Goal: Book appointment/travel/reservation

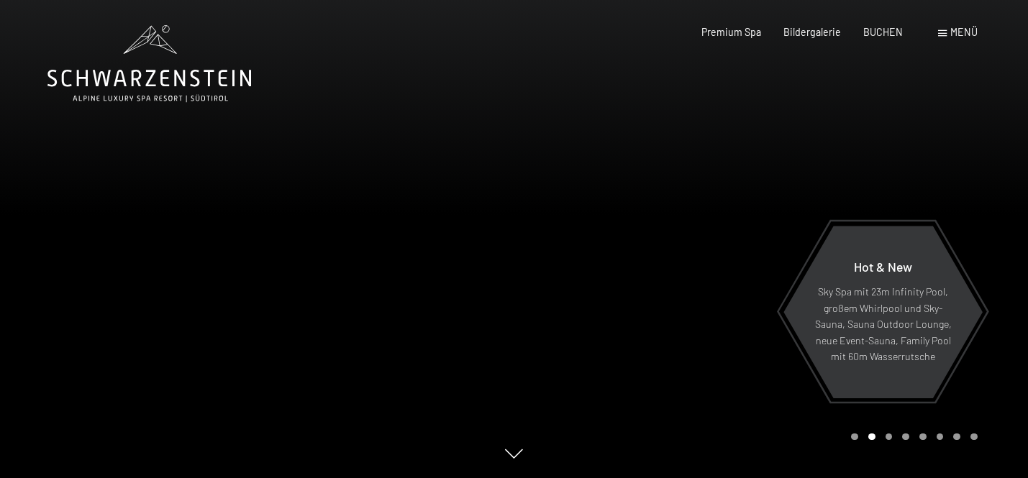
click at [964, 38] on span "Menü" at bounding box center [963, 32] width 27 height 12
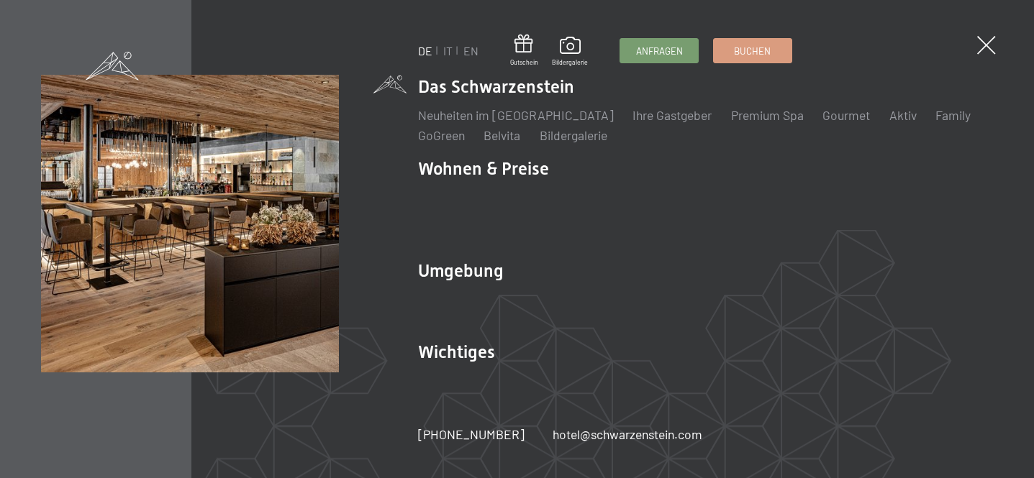
click at [452, 50] on ul "DE IT EN" at bounding box center [448, 51] width 60 height 16
click at [447, 54] on link "IT" at bounding box center [447, 51] width 9 height 14
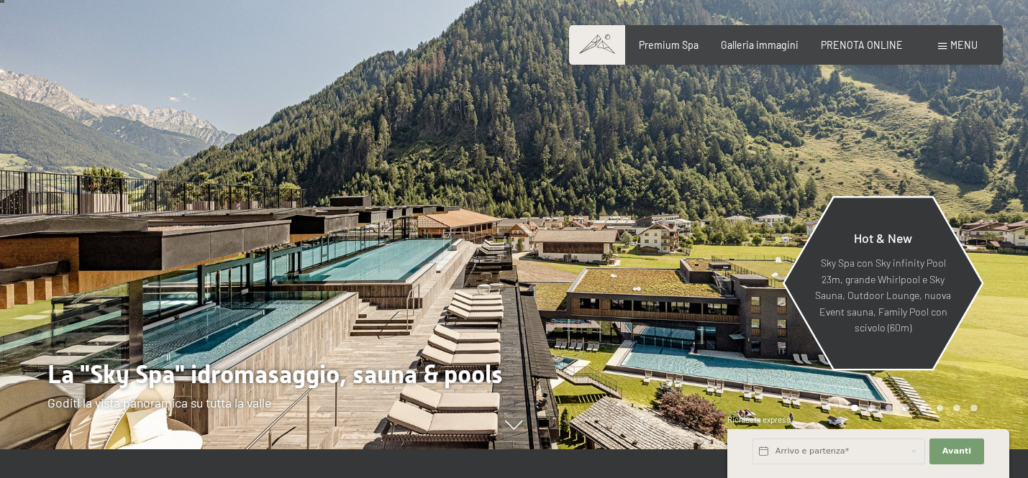
scroll to position [30, 0]
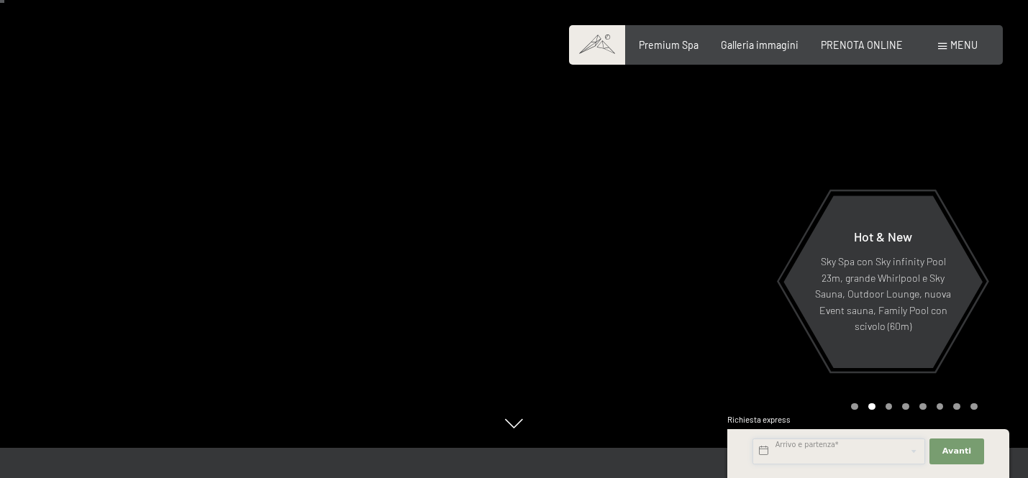
click at [852, 453] on input "text" at bounding box center [838, 452] width 173 height 26
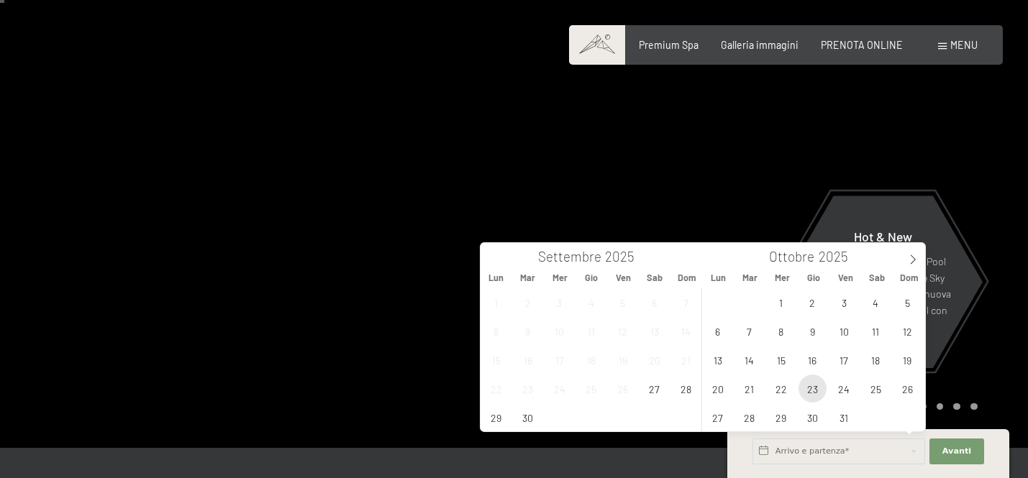
click at [810, 390] on span "23" at bounding box center [812, 389] width 28 height 28
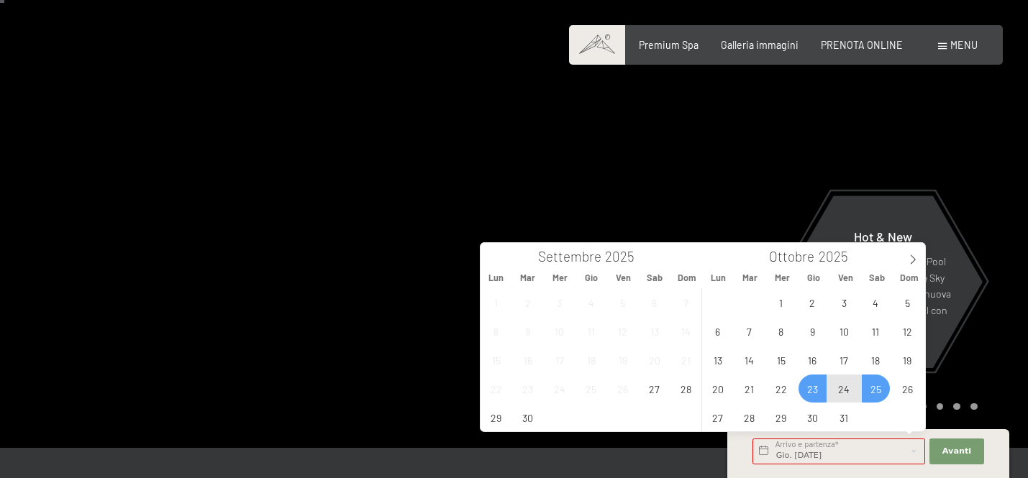
click at [871, 392] on span "25" at bounding box center [876, 389] width 28 height 28
type input "Gio. [DATE] - Sab. [DATE]"
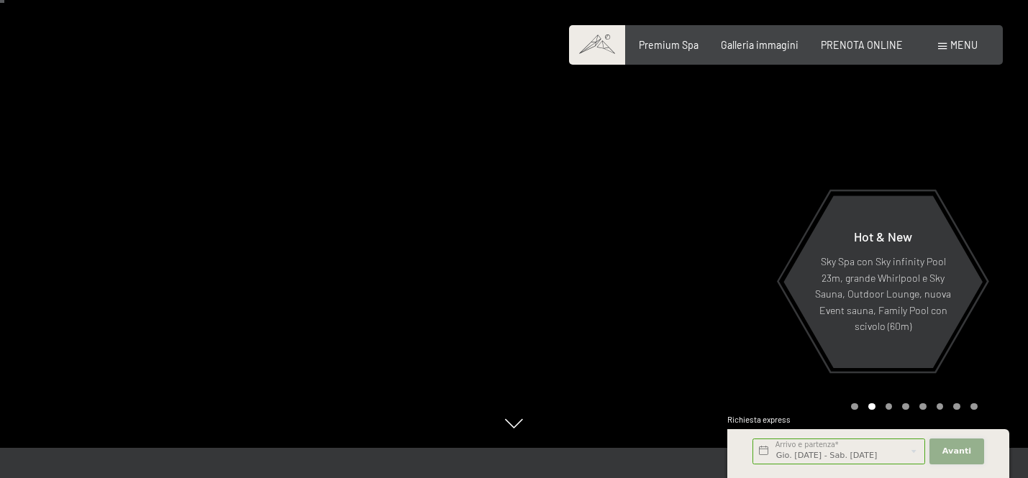
click at [948, 452] on span "Avanti" at bounding box center [956, 452] width 29 height 12
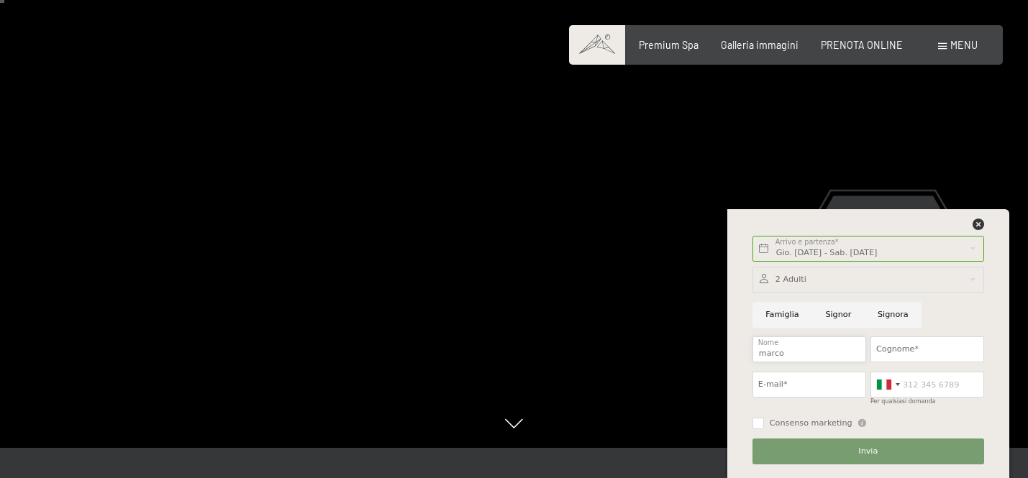
type input "marco"
type input "postal"
click at [866, 51] on div "Premium Spa Galleria immagini PRENOTA ONLINE" at bounding box center [759, 45] width 331 height 14
click at [870, 45] on span "PRENOTA ONLINE" at bounding box center [862, 43] width 82 height 12
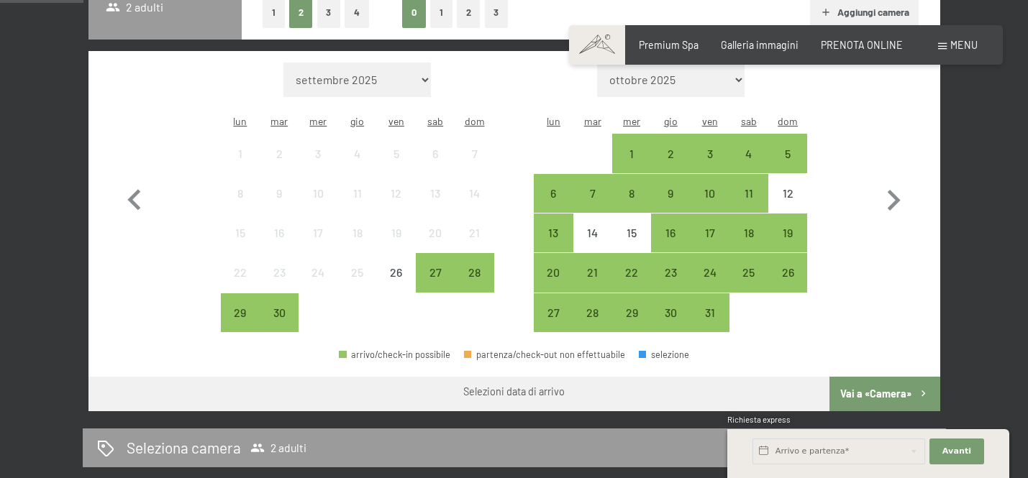
scroll to position [398, 0]
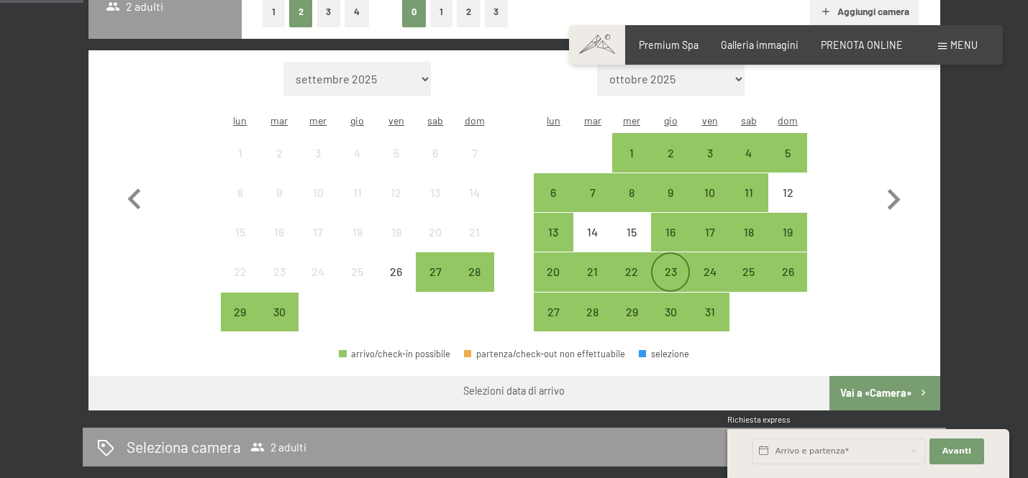
click at [669, 266] on div "23" at bounding box center [670, 284] width 36 height 36
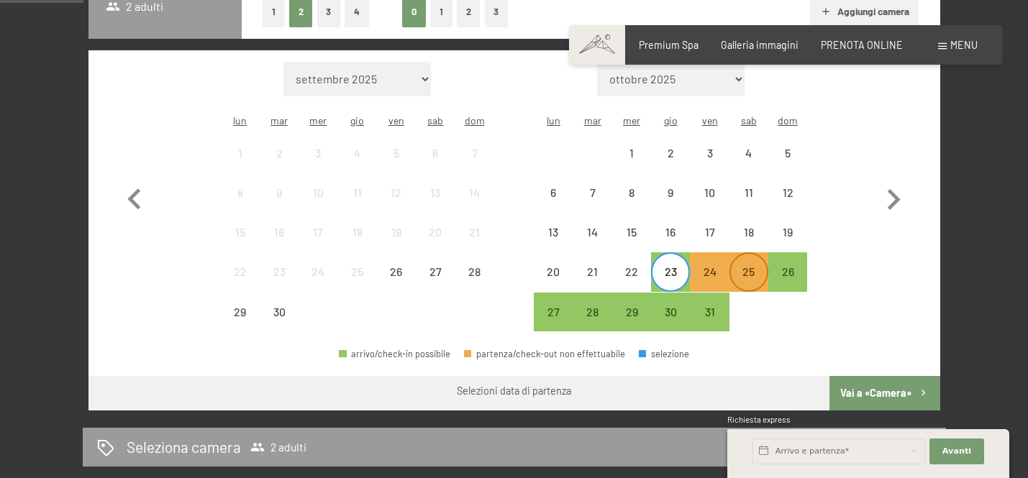
click at [752, 266] on div "25" at bounding box center [749, 284] width 36 height 36
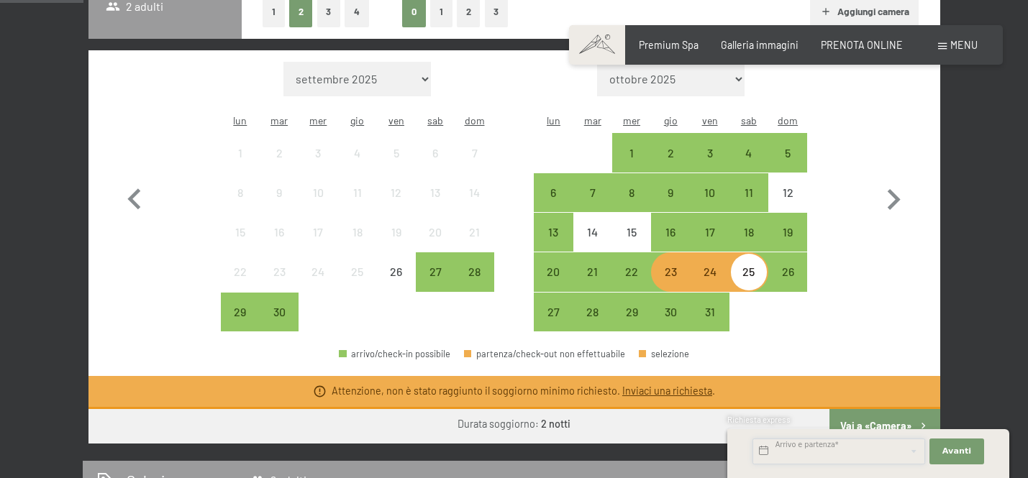
click at [826, 455] on input "text" at bounding box center [838, 452] width 173 height 26
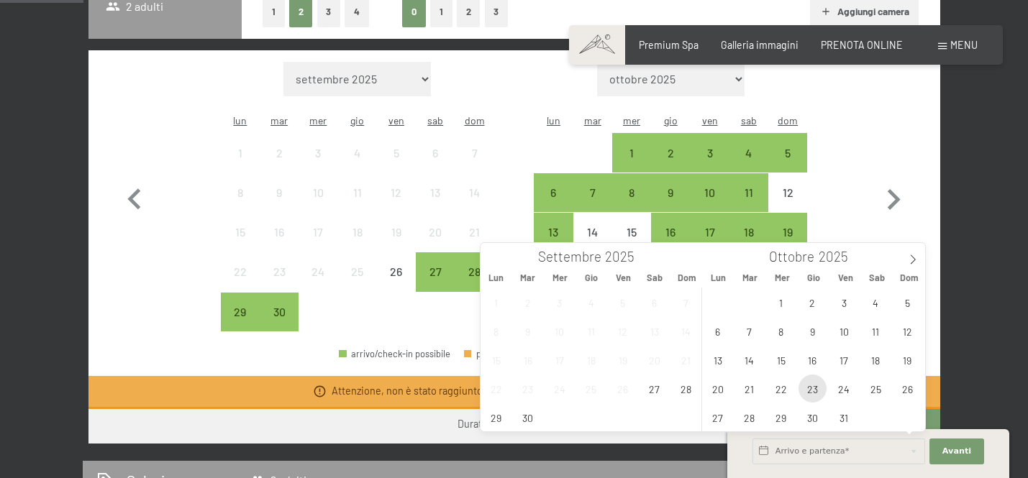
click at [814, 396] on span "23" at bounding box center [812, 389] width 28 height 28
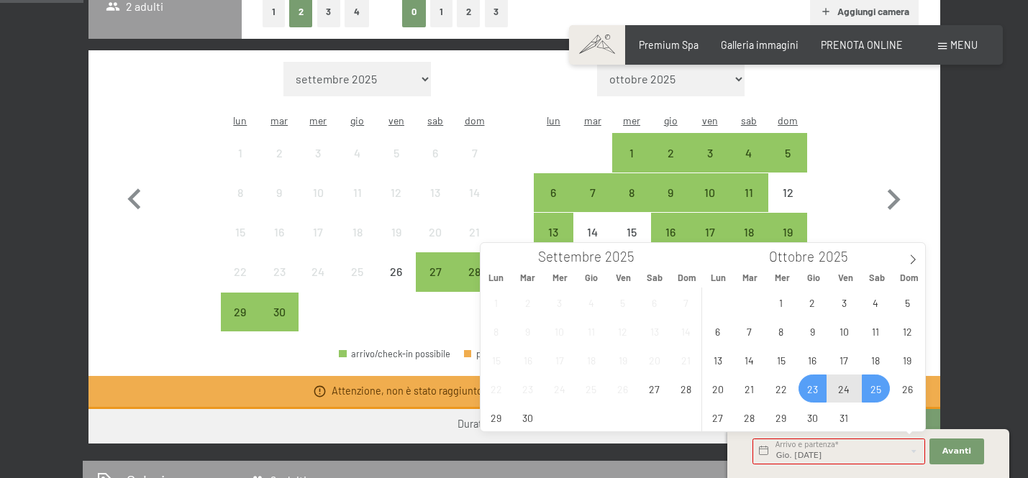
click at [873, 393] on span "25" at bounding box center [876, 389] width 28 height 28
type input "Gio. [DATE] - Sab. [DATE]"
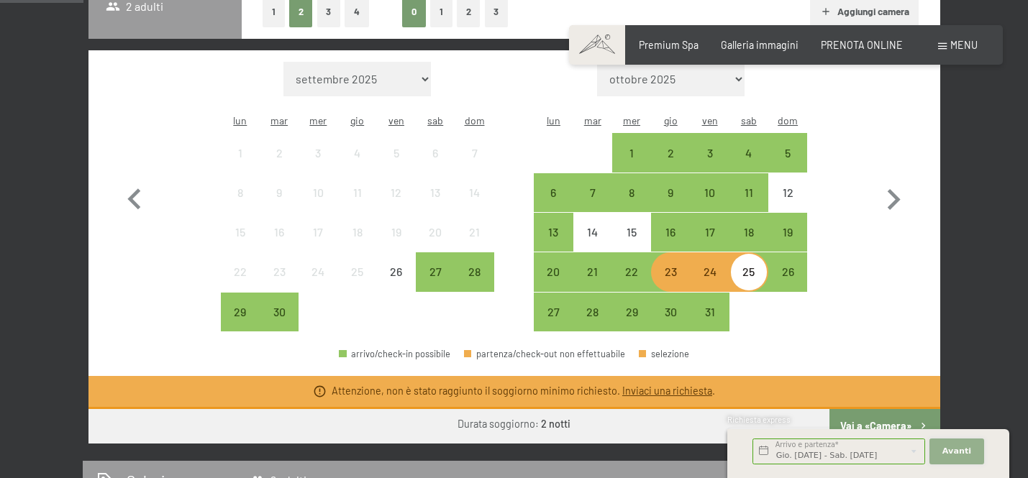
click at [954, 455] on span "Avanti" at bounding box center [956, 452] width 29 height 12
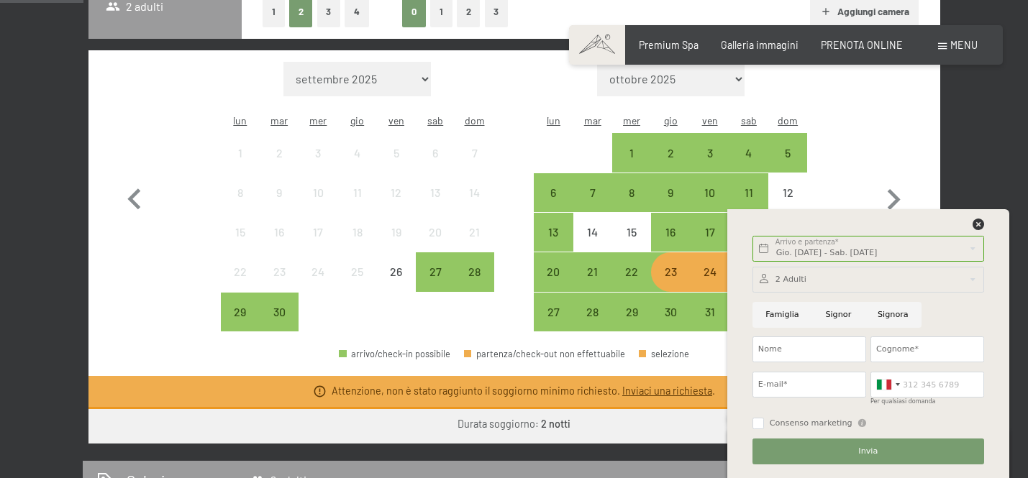
click at [832, 316] on input "Signor" at bounding box center [838, 315] width 53 height 26
radio input "true"
type input "marco"
type input "postal"
type input "ma"
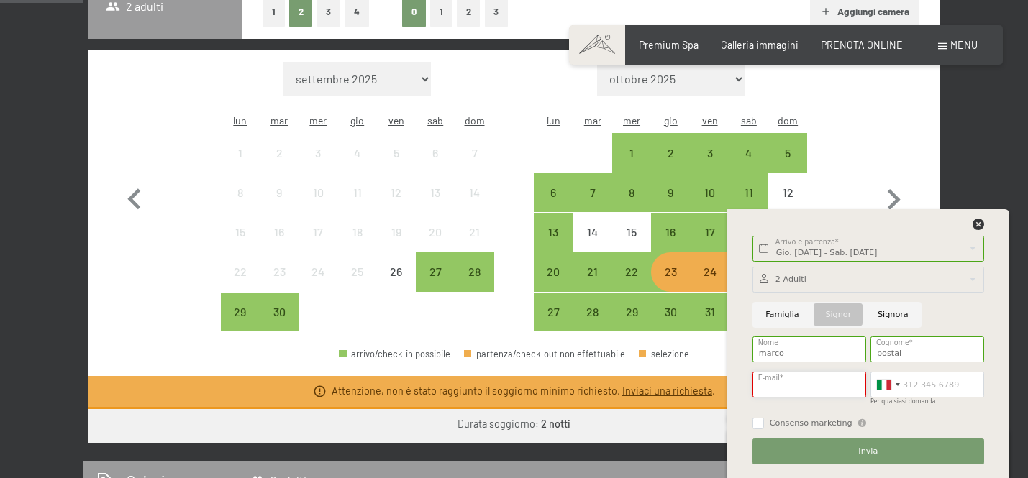
type input "[EMAIL_ADDRESS][DOMAIN_NAME]"
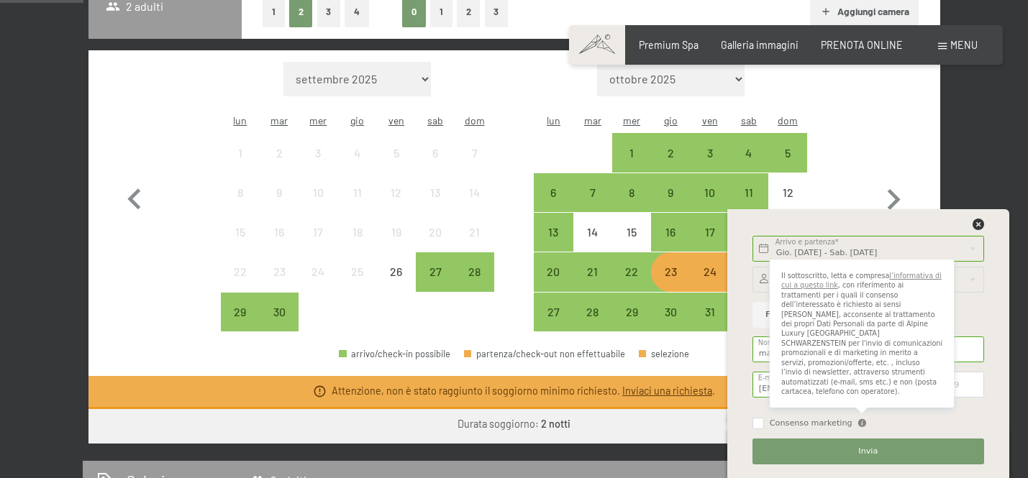
click at [937, 418] on div "Il sottoscritto, [PERSON_NAME] e compresa l’informativa di cui a questo link , …" at bounding box center [862, 340] width 184 height 160
checkbox input "true"
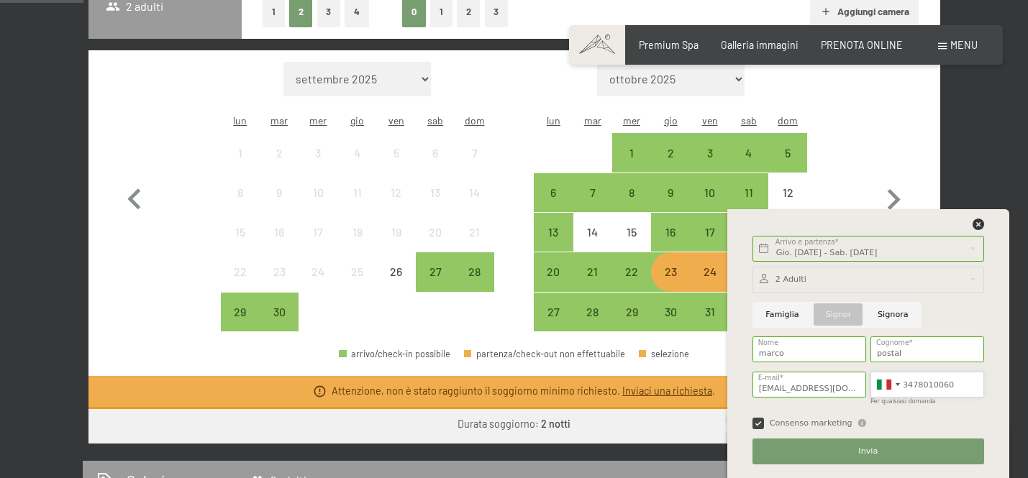
type input "3478010060"
click at [920, 456] on button "Invia" at bounding box center [868, 452] width 232 height 26
